Goal: Task Accomplishment & Management: Use online tool/utility

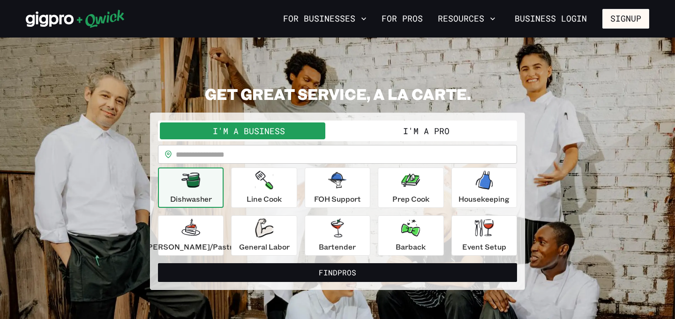
click at [212, 185] on div "Dishwasher" at bounding box center [191, 188] width 42 height 34
click at [343, 239] on div "Bartender" at bounding box center [337, 235] width 37 height 34
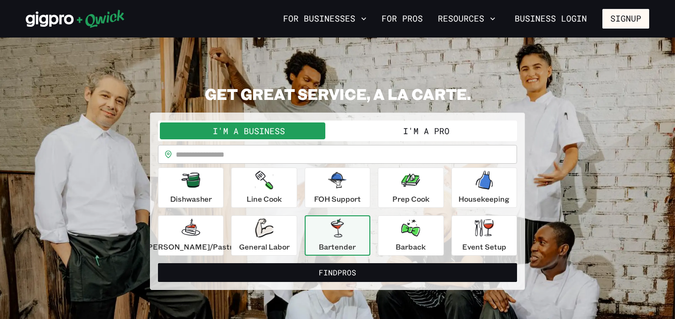
click at [278, 155] on input "text" at bounding box center [346, 154] width 341 height 19
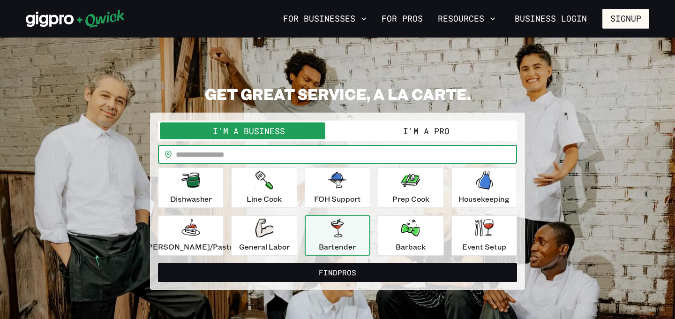
type input "*****"
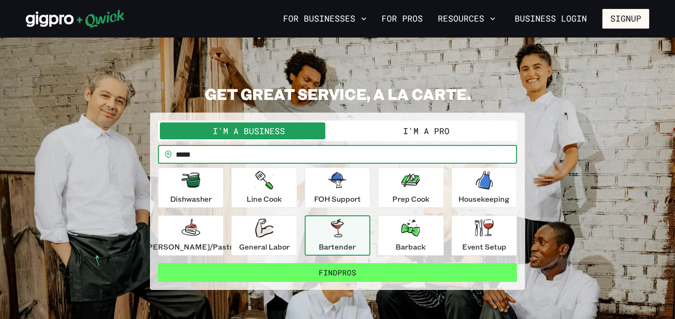
click at [340, 276] on button "Find Pros" at bounding box center [337, 272] width 359 height 19
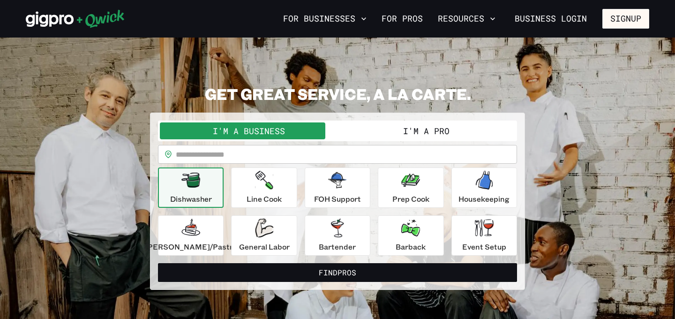
click at [418, 132] on button "I'm a Pro" at bounding box center [426, 130] width 178 height 17
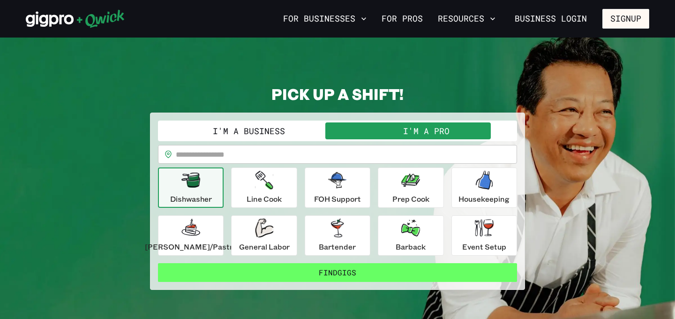
click at [353, 275] on button "Find Gigs" at bounding box center [337, 272] width 359 height 19
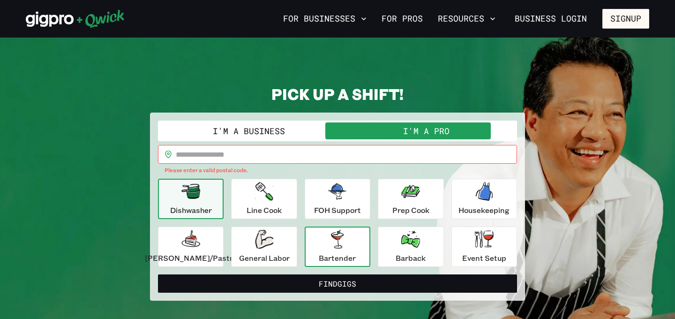
click at [346, 263] on button "Bartender" at bounding box center [338, 246] width 66 height 40
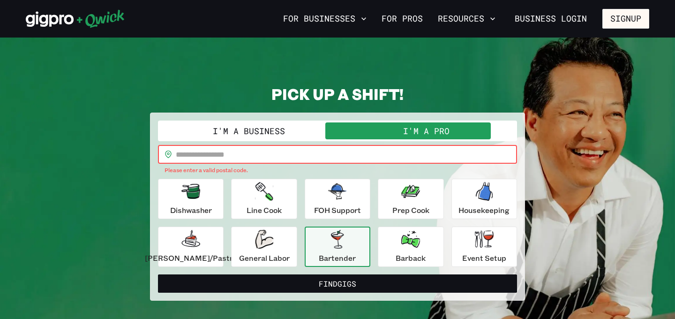
click at [275, 159] on input "text" at bounding box center [346, 154] width 341 height 19
type input "*****"
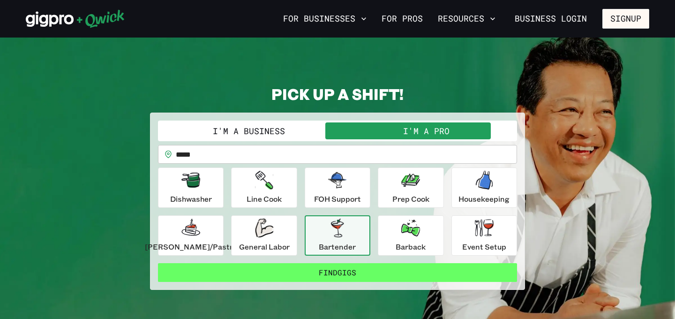
click at [329, 268] on button "Find Gigs" at bounding box center [337, 272] width 359 height 19
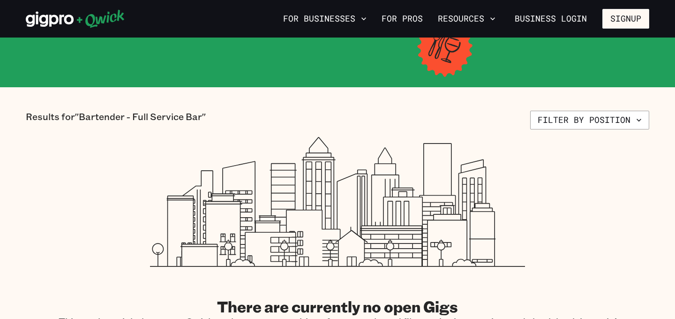
scroll to position [163, 0]
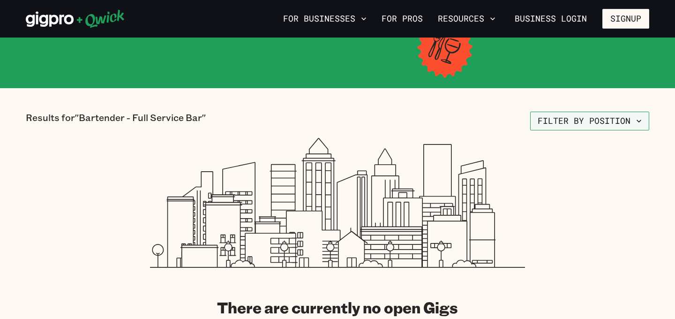
click at [596, 113] on button "Filter by position" at bounding box center [589, 121] width 119 height 19
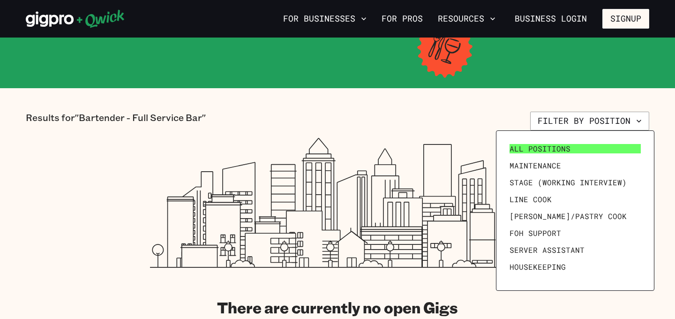
click at [575, 153] on link "All Positions" at bounding box center [575, 148] width 139 height 17
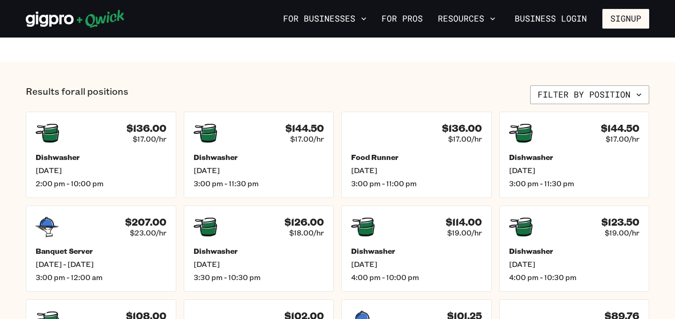
scroll to position [345, 0]
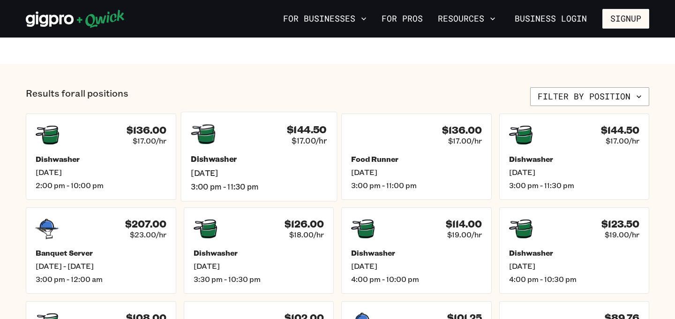
click at [283, 166] on div "Dishwasher [DATE] 3:00 pm - 11:30 pm" at bounding box center [259, 172] width 136 height 37
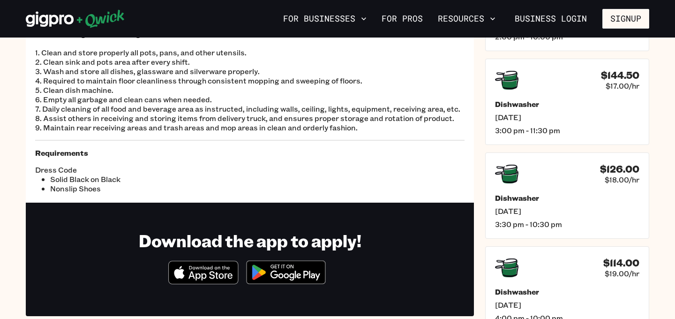
scroll to position [63, 0]
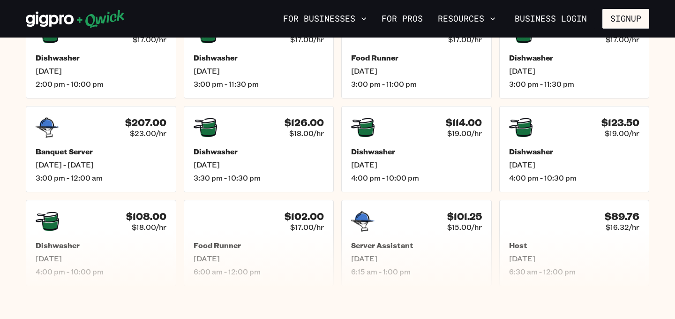
scroll to position [445, 0]
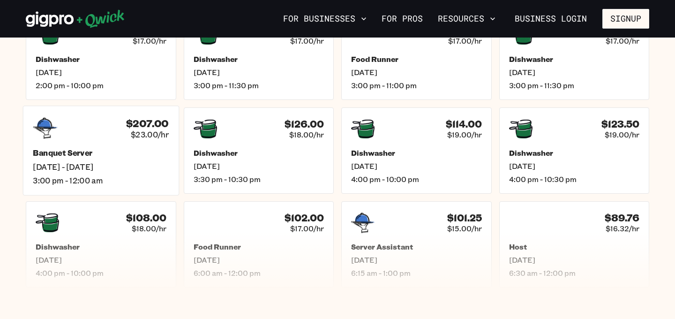
click at [54, 148] on h5 "Banquet Server" at bounding box center [101, 153] width 136 height 10
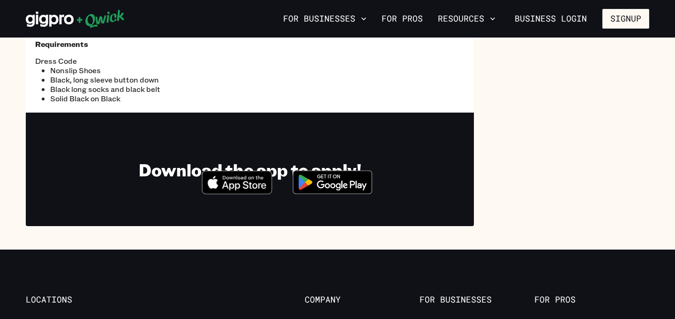
scroll to position [225, 0]
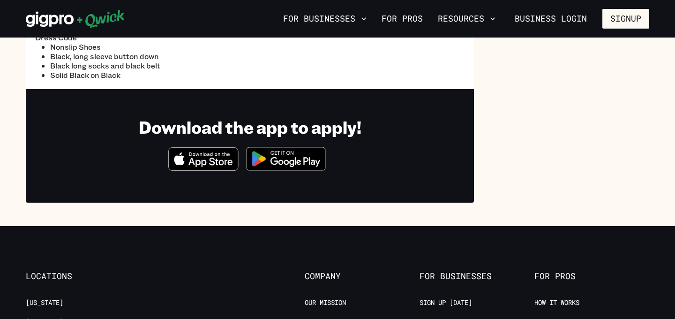
click at [214, 162] on icon "Download on the App Store" at bounding box center [210, 161] width 44 height 9
